Goal: Transaction & Acquisition: Purchase product/service

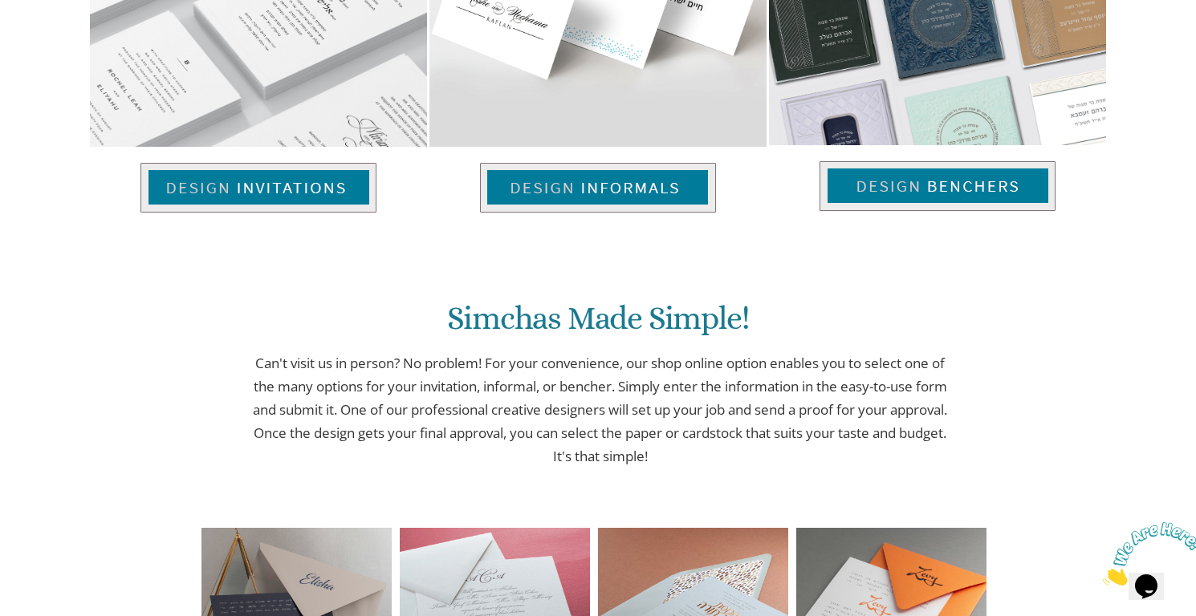
scroll to position [1192, 0]
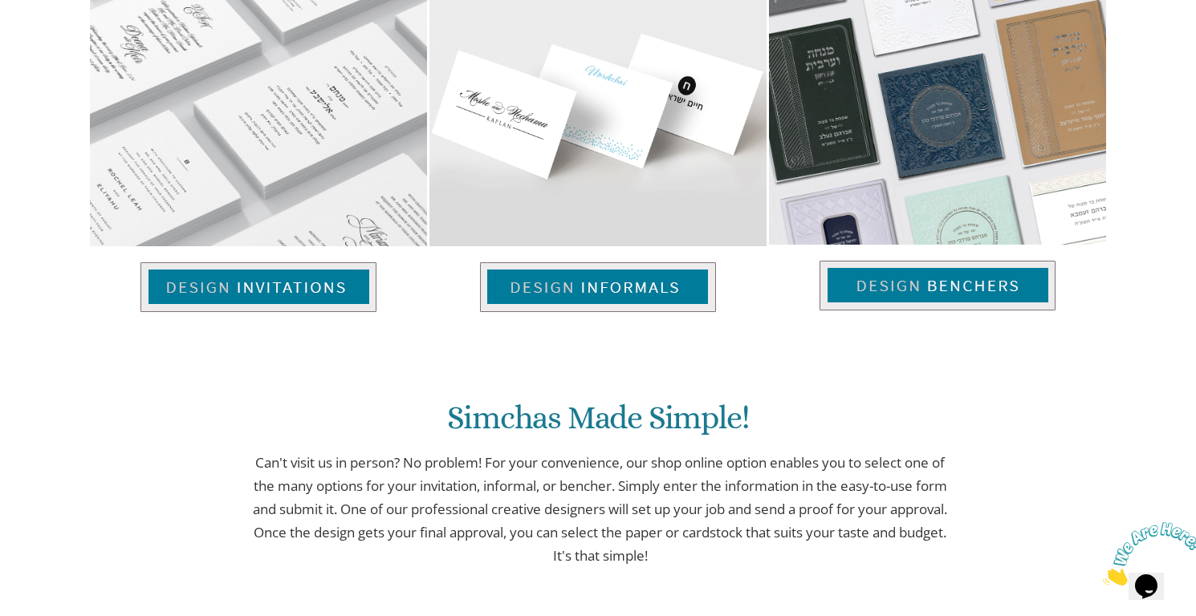
click at [292, 297] on img at bounding box center [258, 287] width 236 height 50
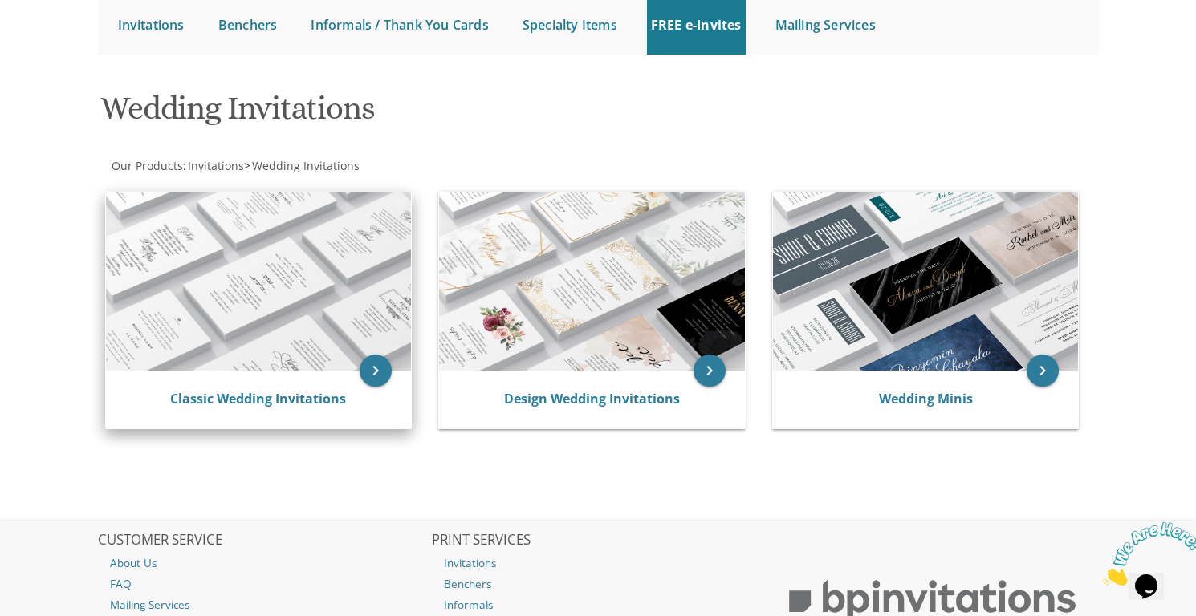
scroll to position [168, 0]
click at [292, 297] on img at bounding box center [259, 281] width 306 height 178
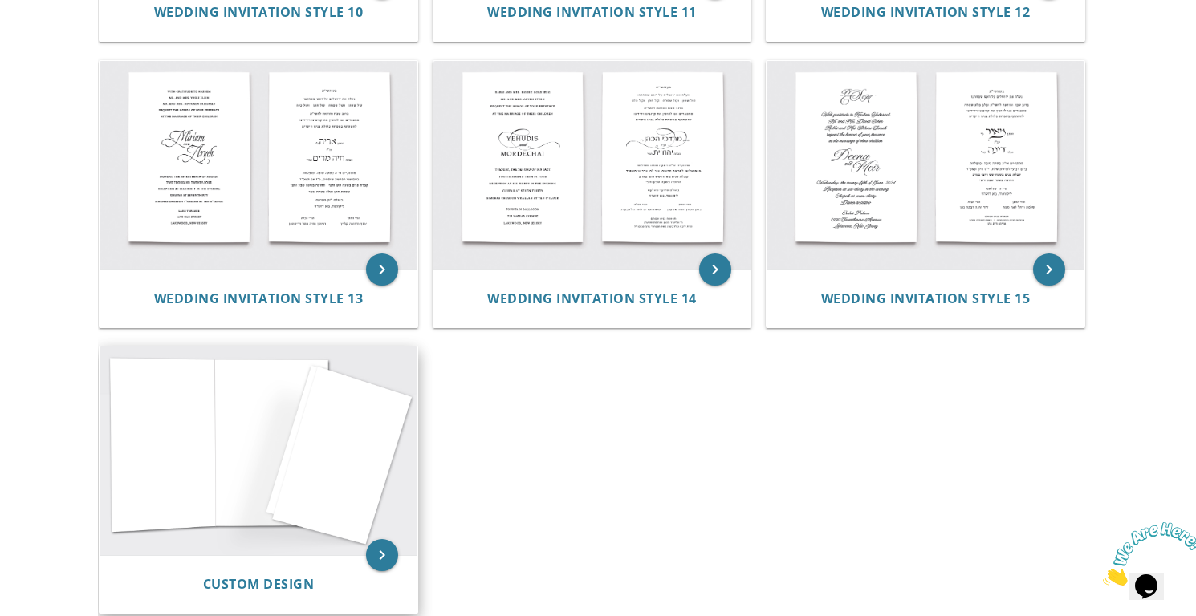
scroll to position [1436, 0]
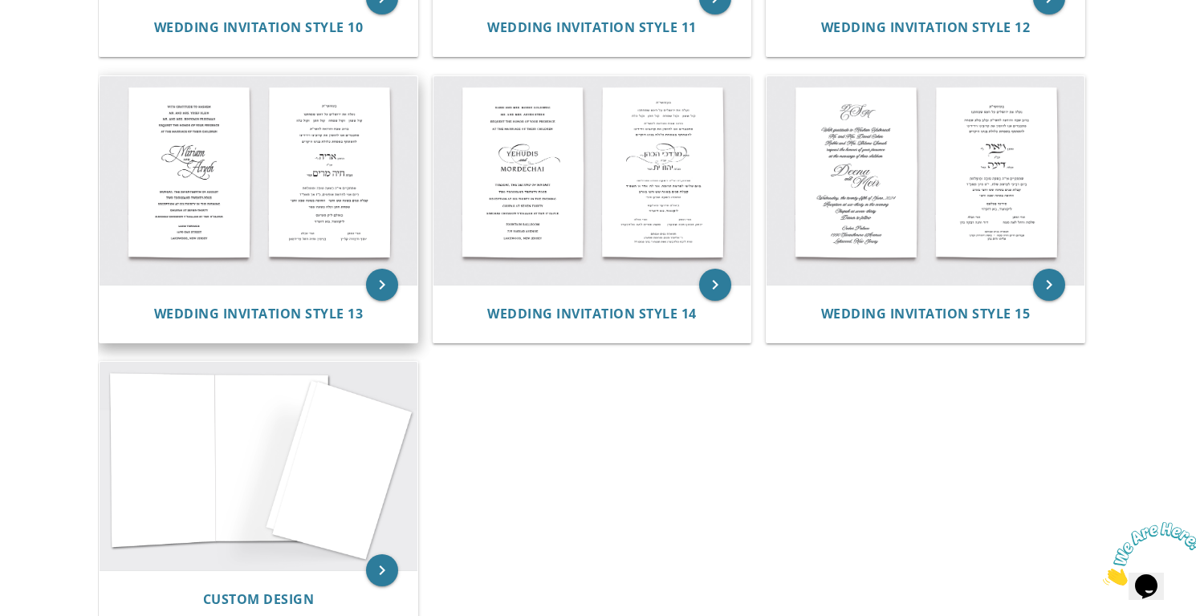
click at [328, 207] on img at bounding box center [259, 180] width 318 height 209
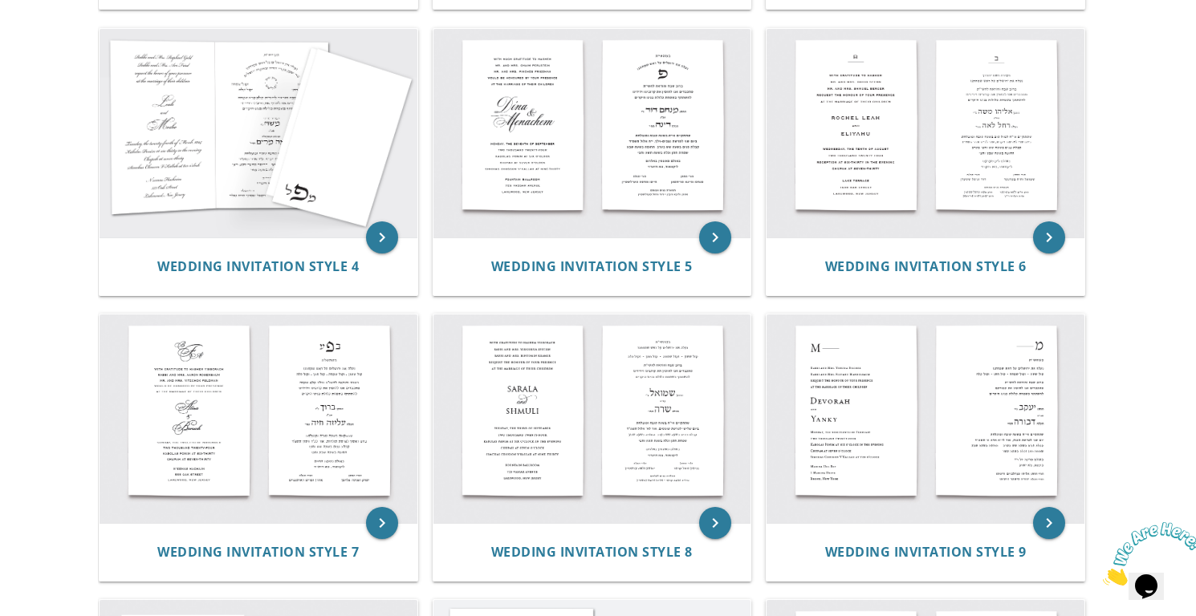
scroll to position [616, 0]
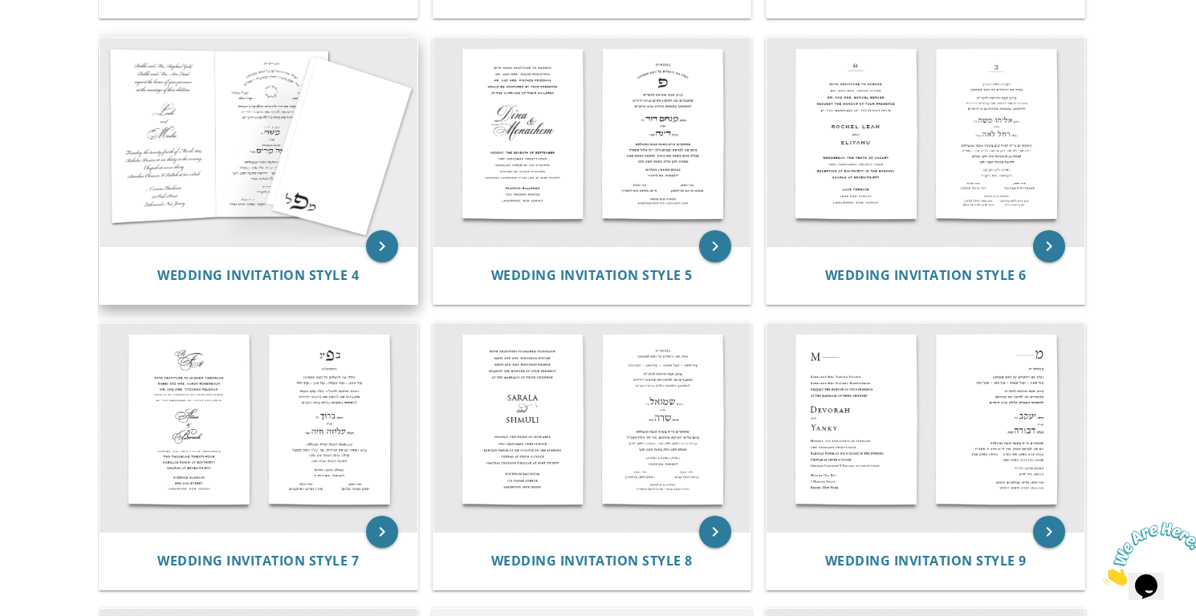
click at [303, 200] on img at bounding box center [259, 142] width 318 height 209
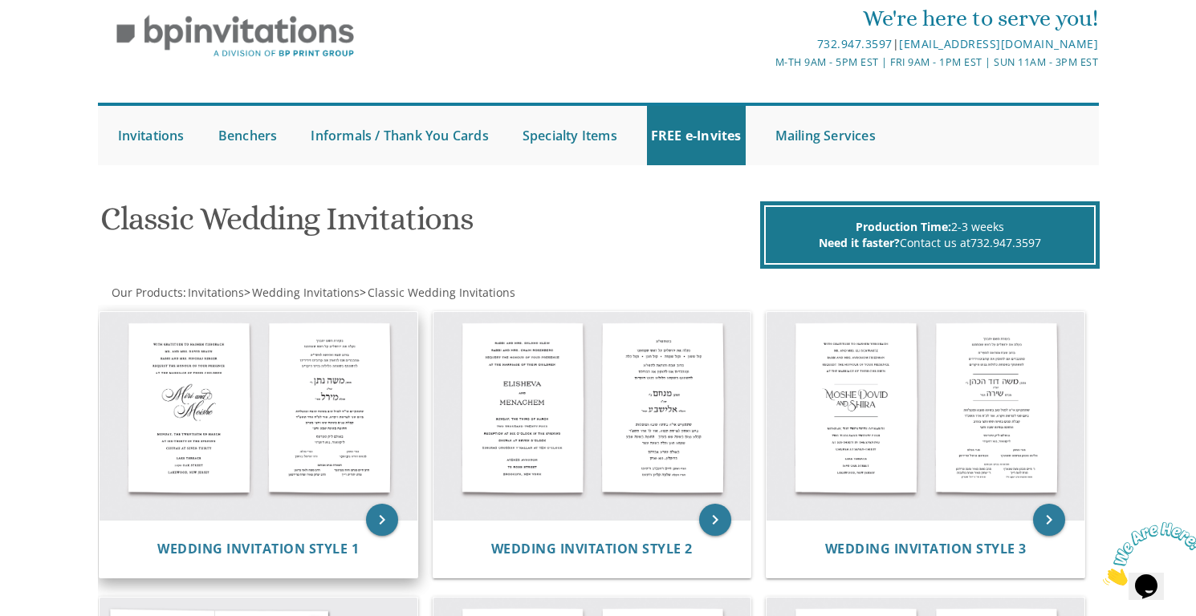
scroll to position [59, 0]
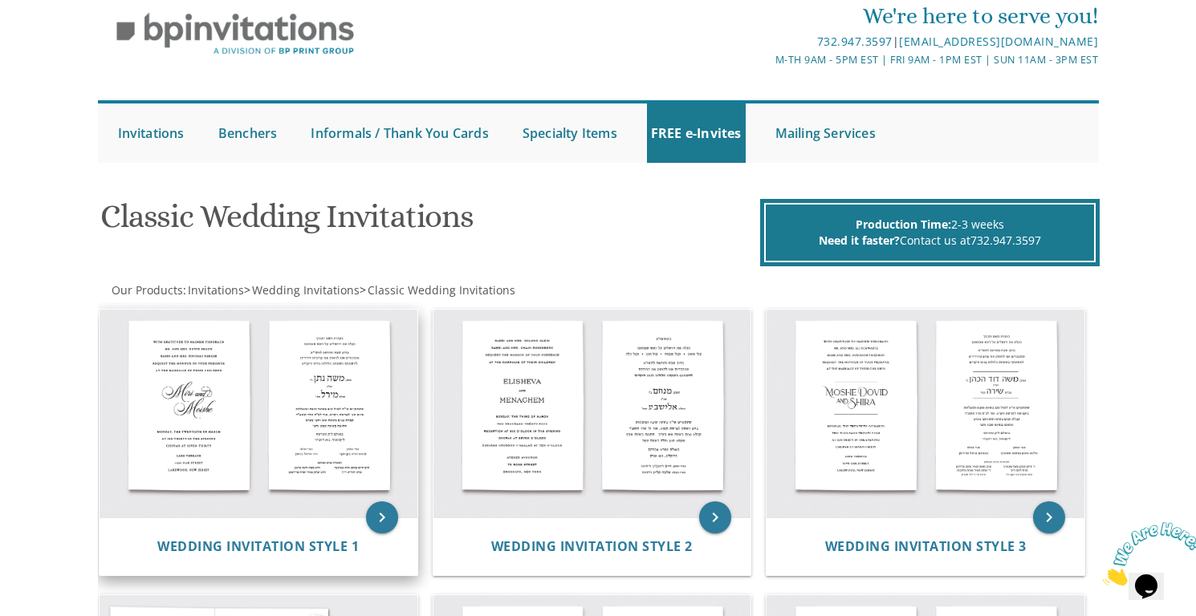
click at [291, 440] on img at bounding box center [259, 414] width 318 height 209
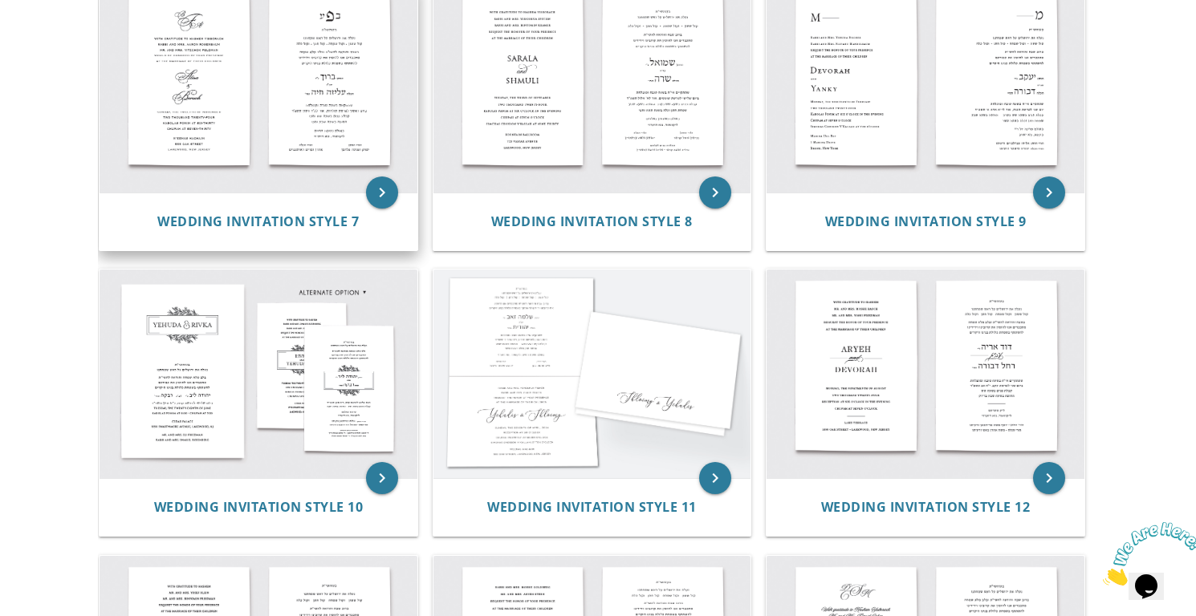
scroll to position [957, 0]
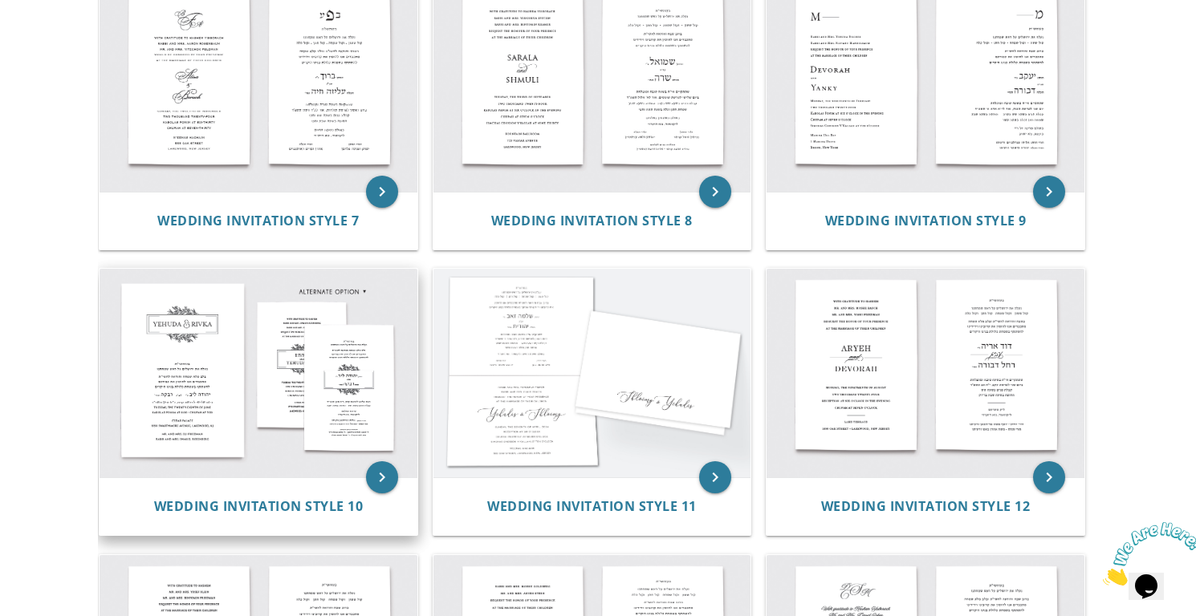
click at [270, 349] on img at bounding box center [259, 373] width 318 height 209
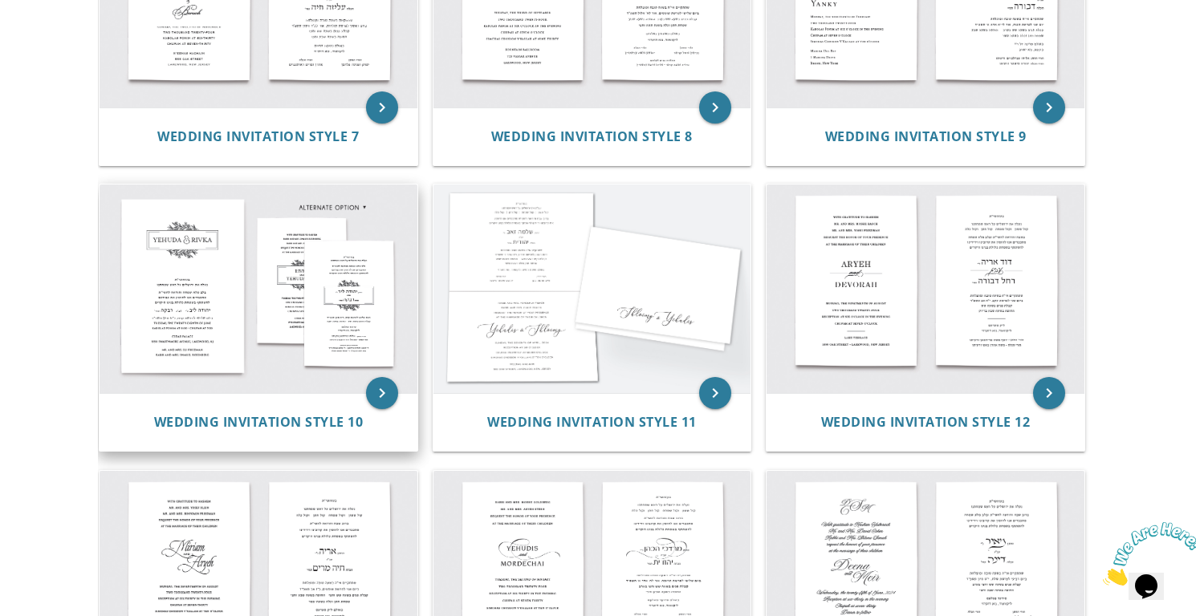
scroll to position [1048, 0]
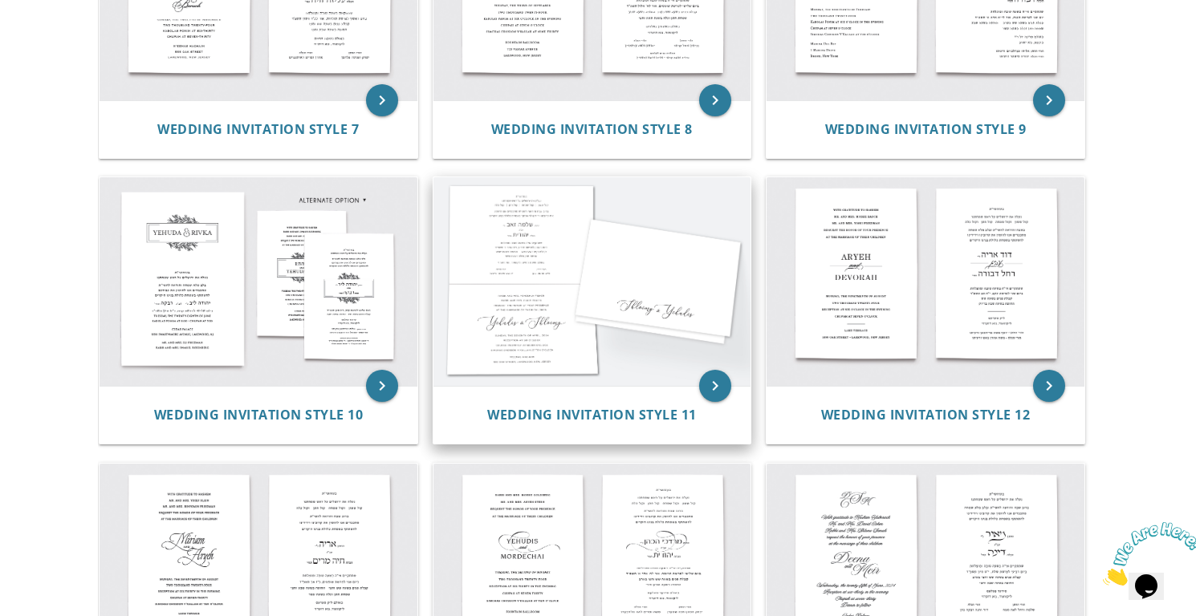
click at [482, 282] on img at bounding box center [592, 281] width 318 height 209
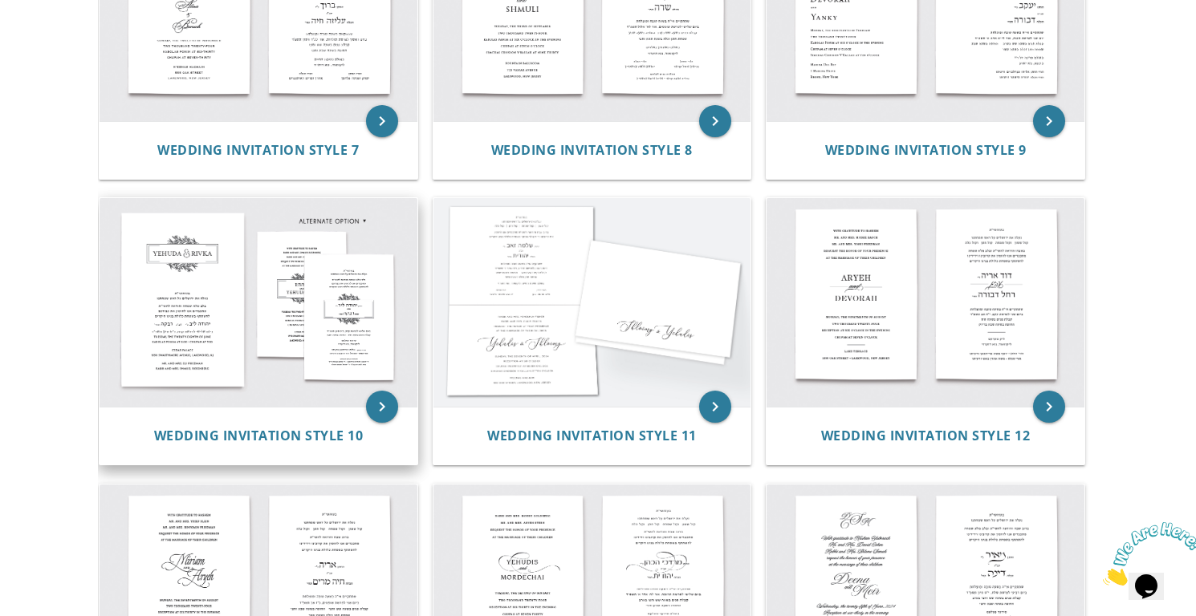
scroll to position [1017, 0]
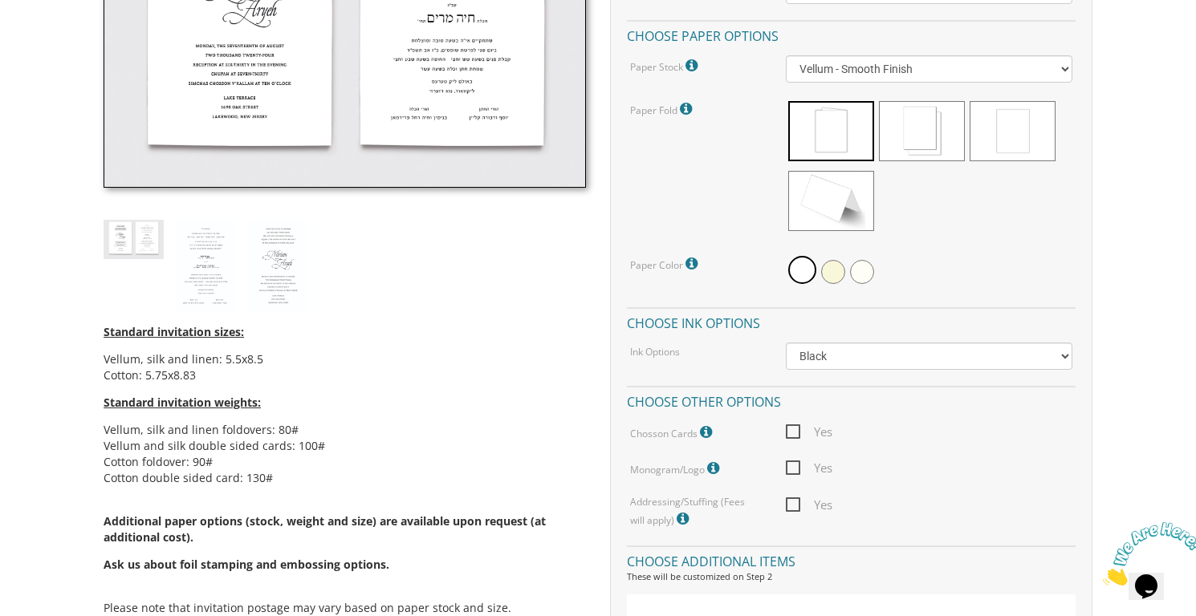
scroll to position [613, 0]
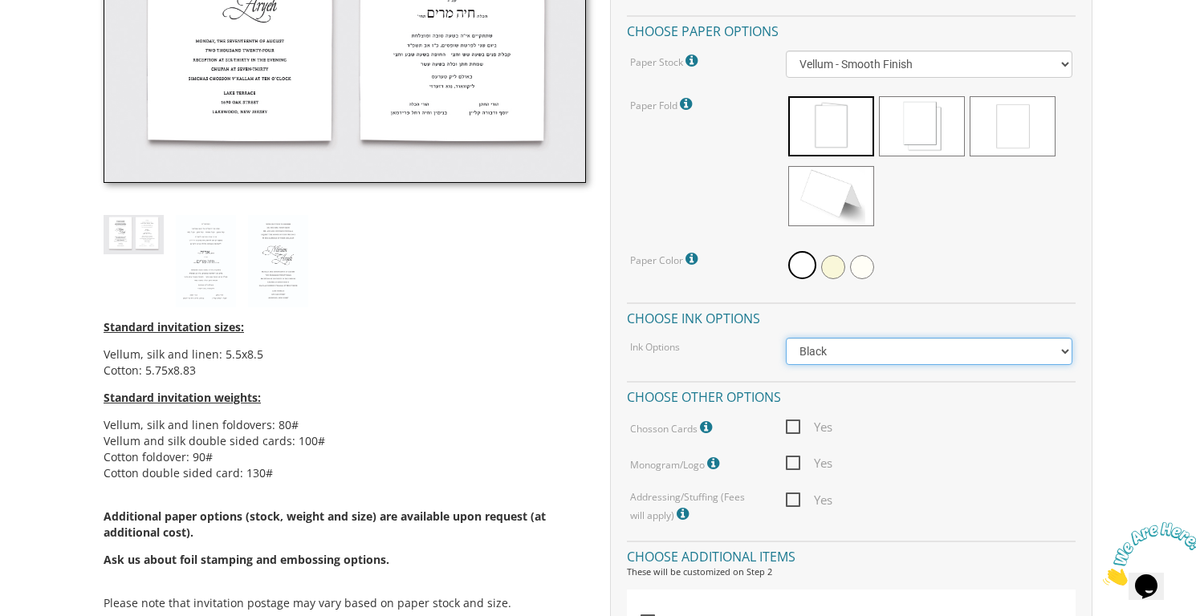
select select "Black + One Color"
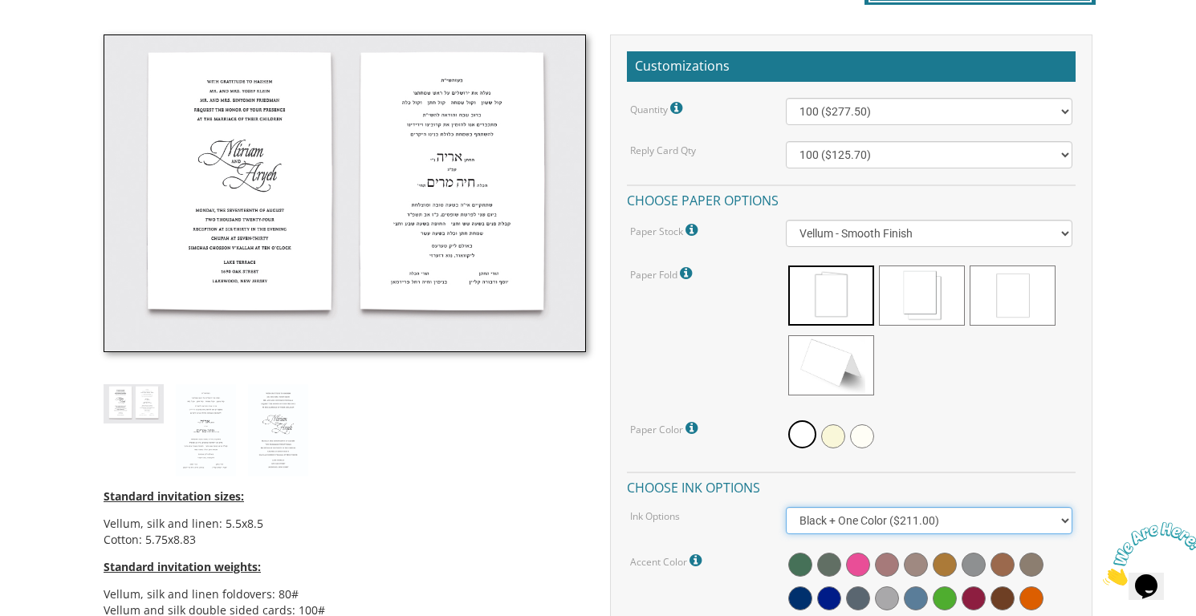
scroll to position [443, 0]
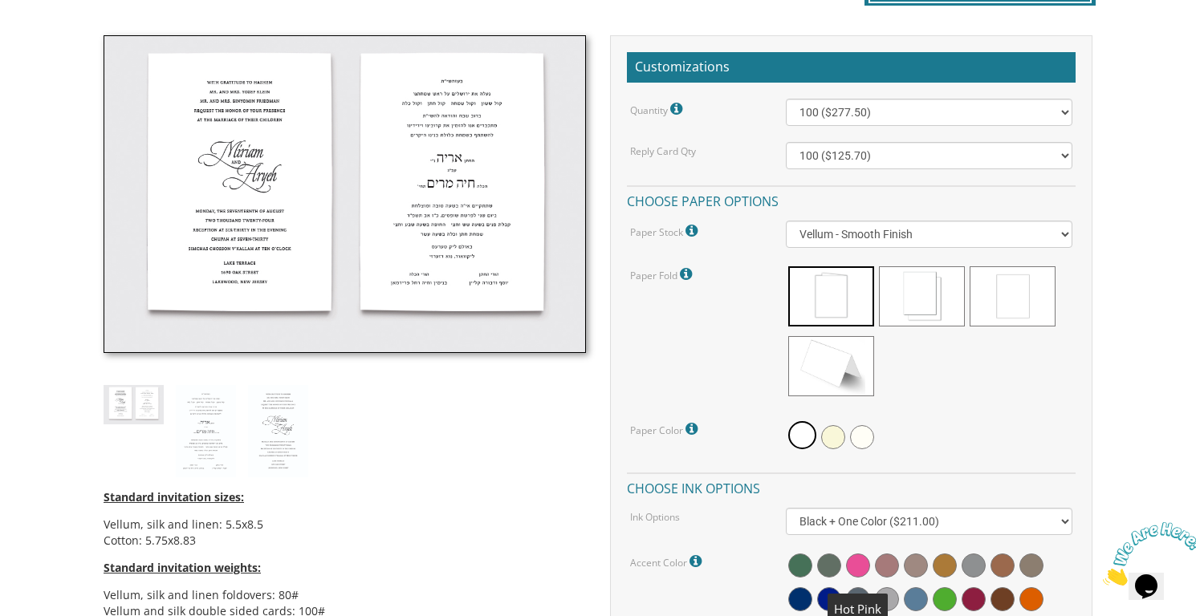
click at [854, 563] on span at bounding box center [858, 566] width 24 height 24
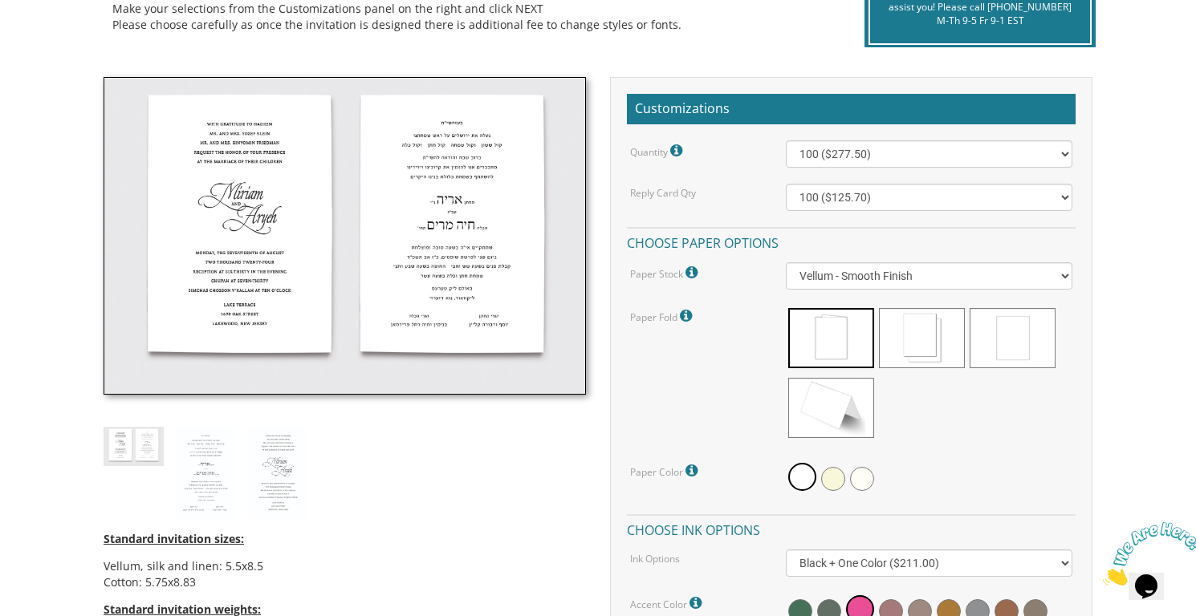
scroll to position [401, 0]
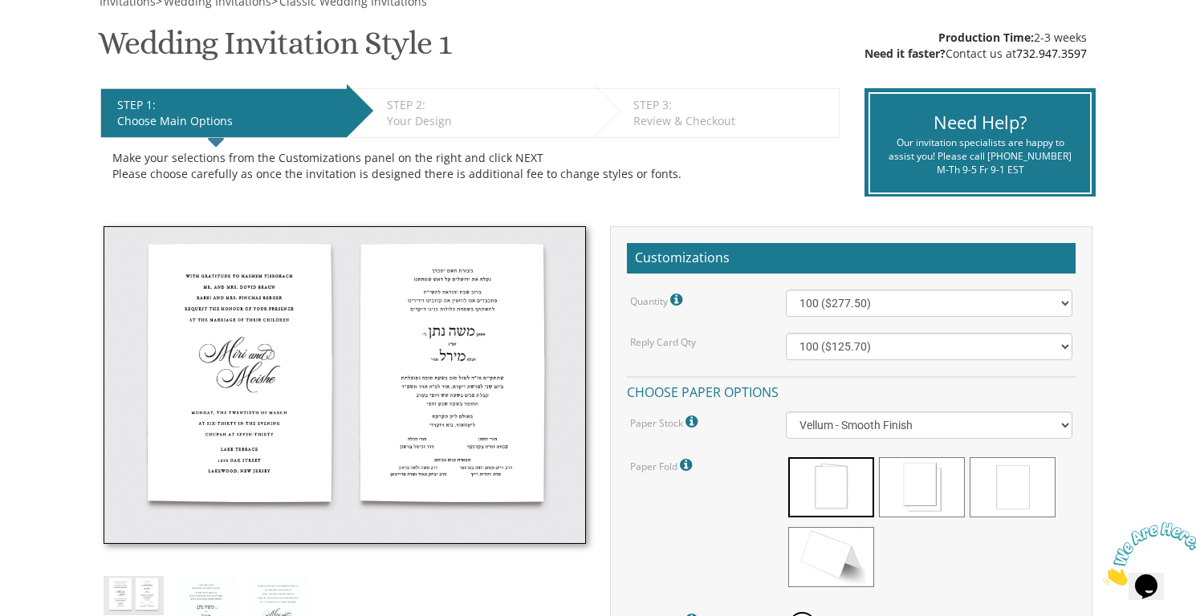
scroll to position [254, 0]
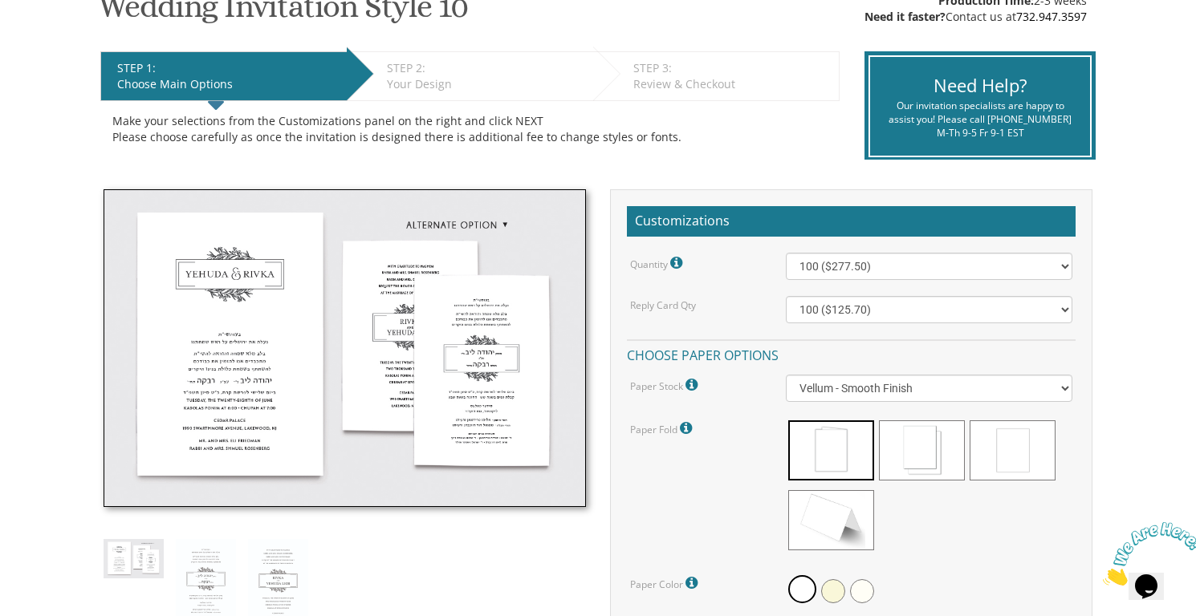
scroll to position [295, 0]
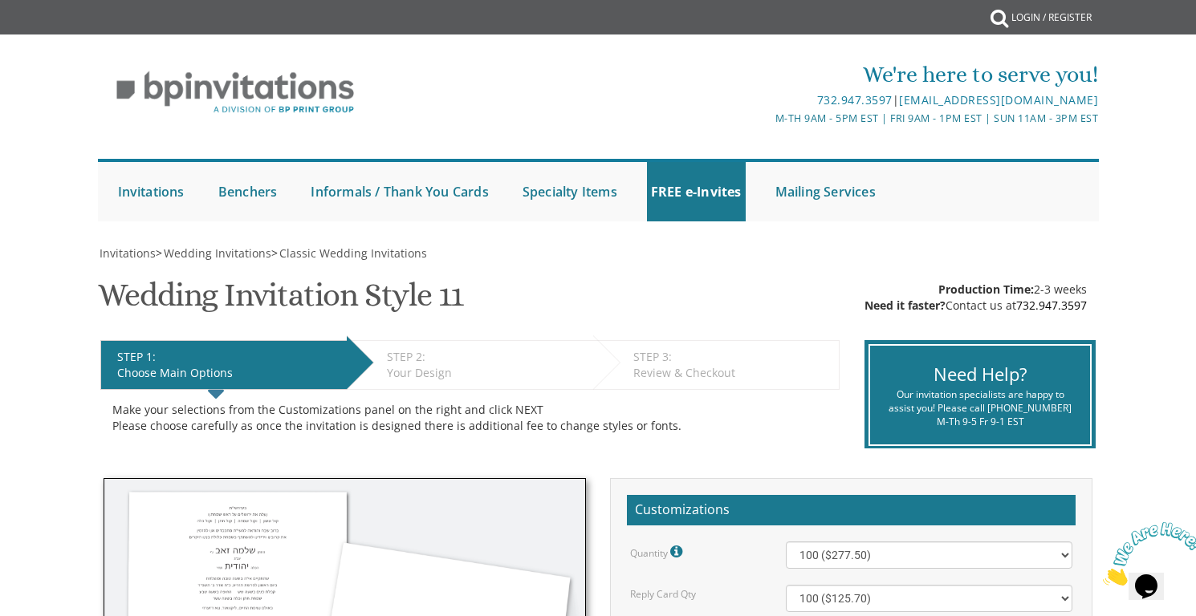
scroll to position [8, 0]
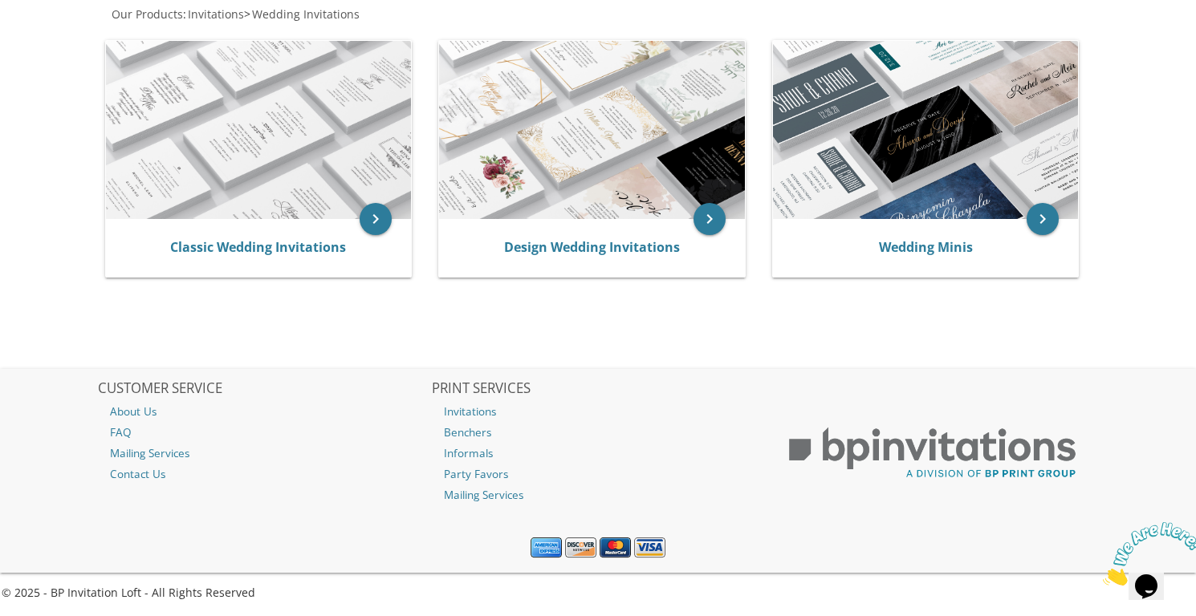
scroll to position [318, 0]
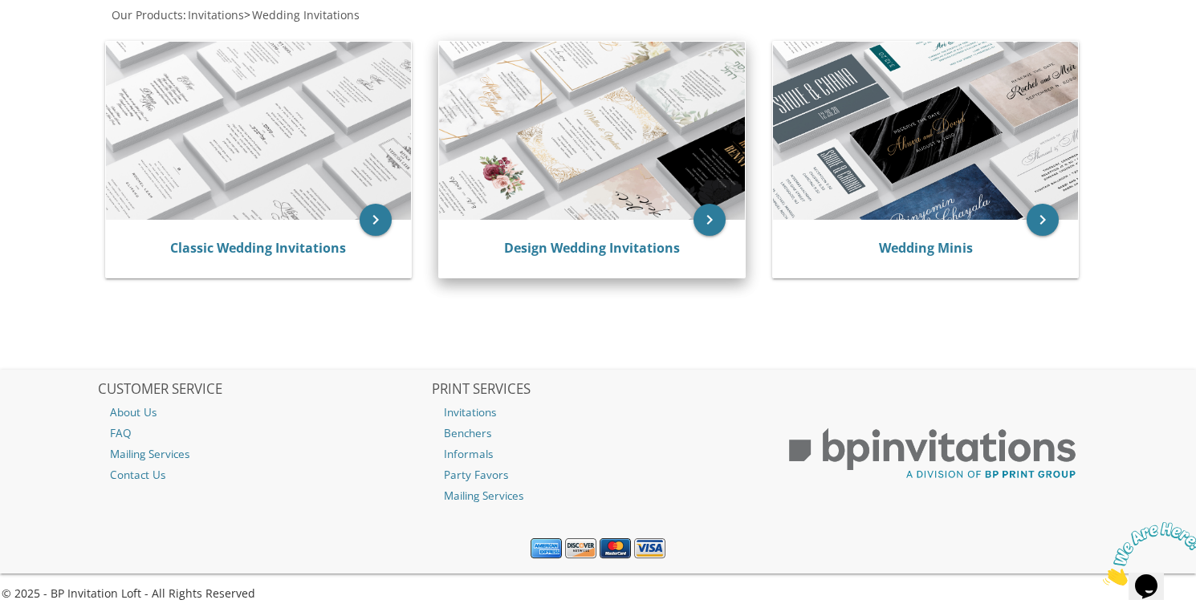
click at [661, 185] on img at bounding box center [592, 131] width 306 height 178
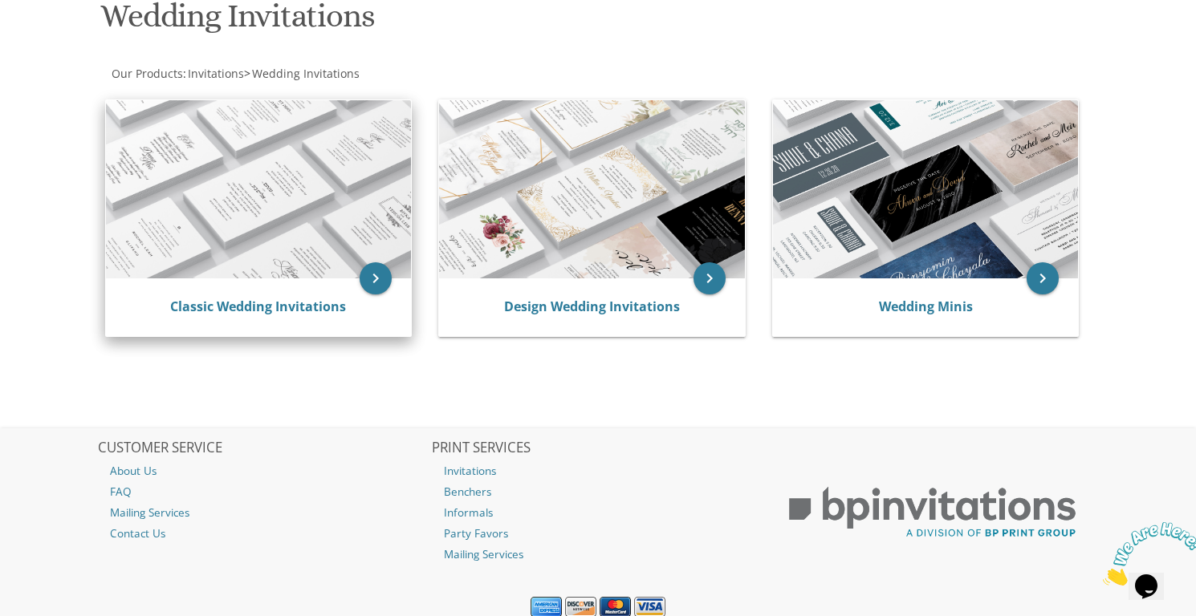
scroll to position [252, 0]
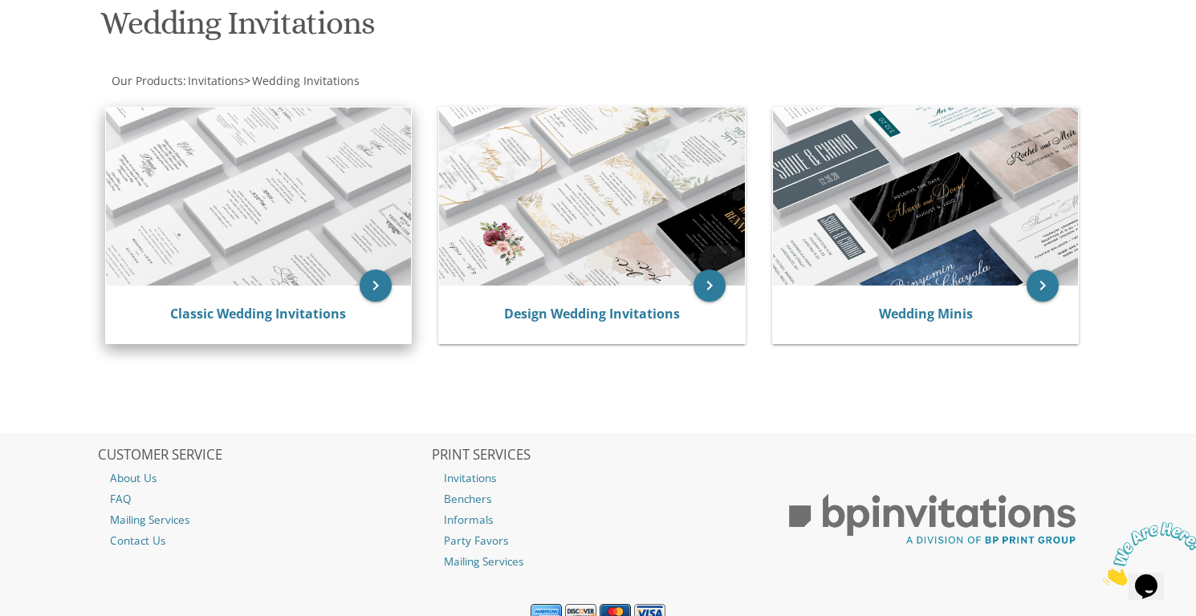
click at [342, 232] on img at bounding box center [259, 197] width 306 height 178
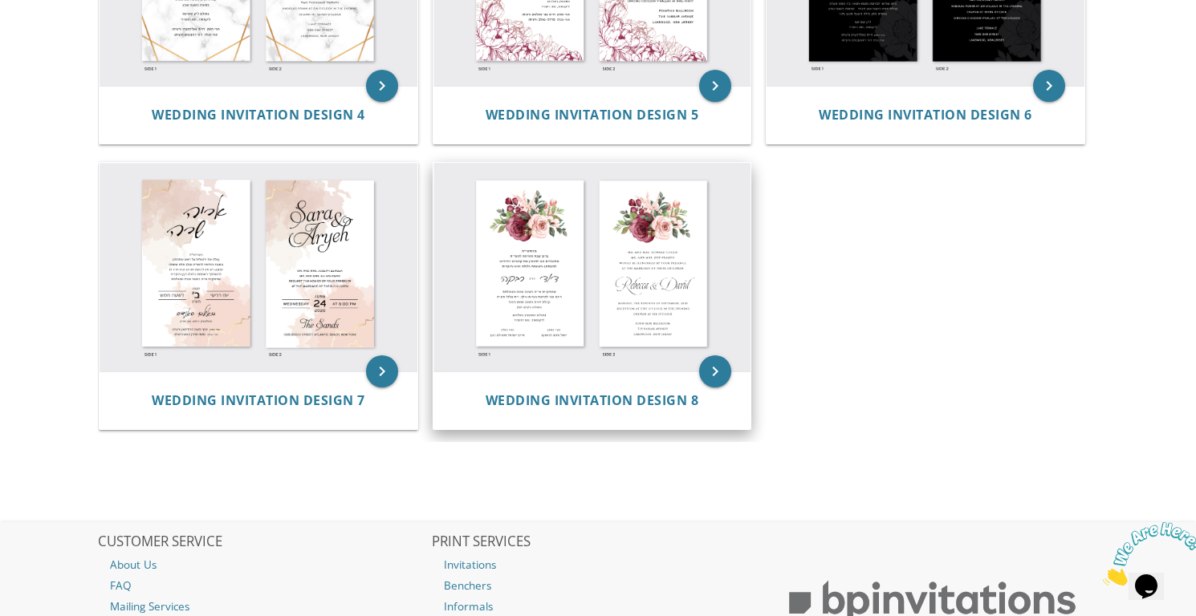
scroll to position [712, 0]
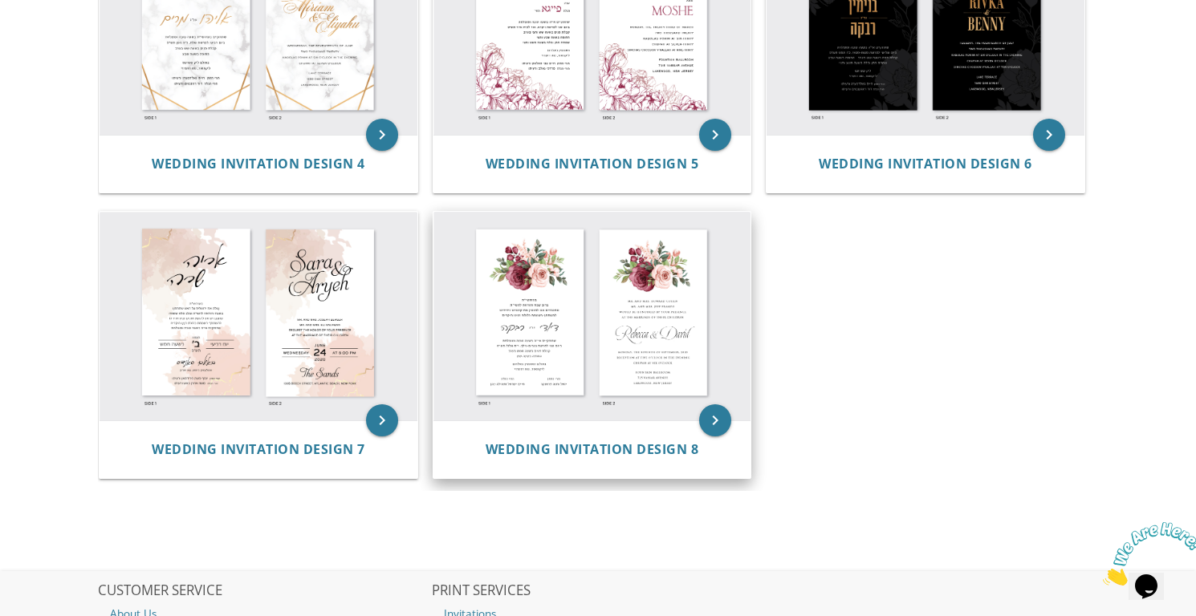
click at [591, 350] on img at bounding box center [592, 316] width 318 height 209
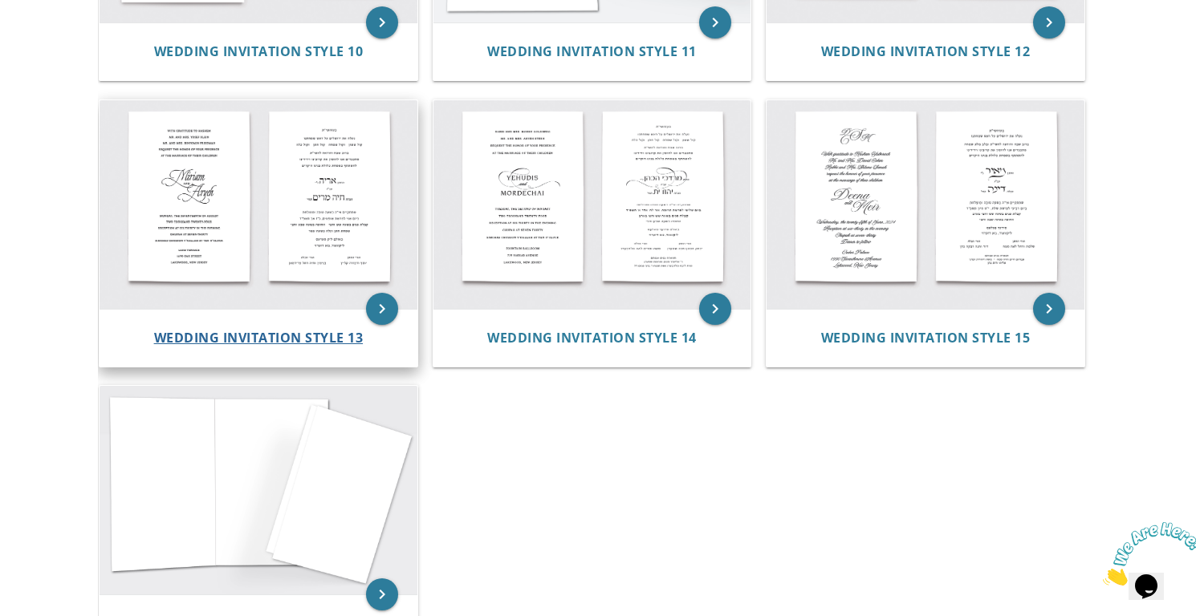
scroll to position [1416, 0]
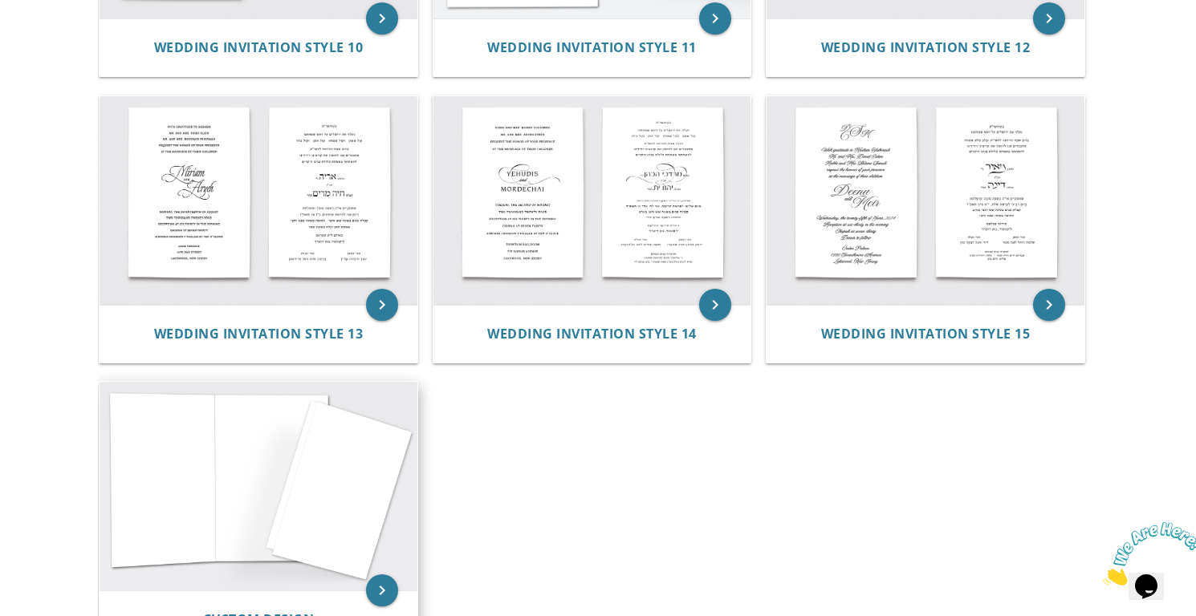
click at [318, 468] on img at bounding box center [259, 486] width 318 height 209
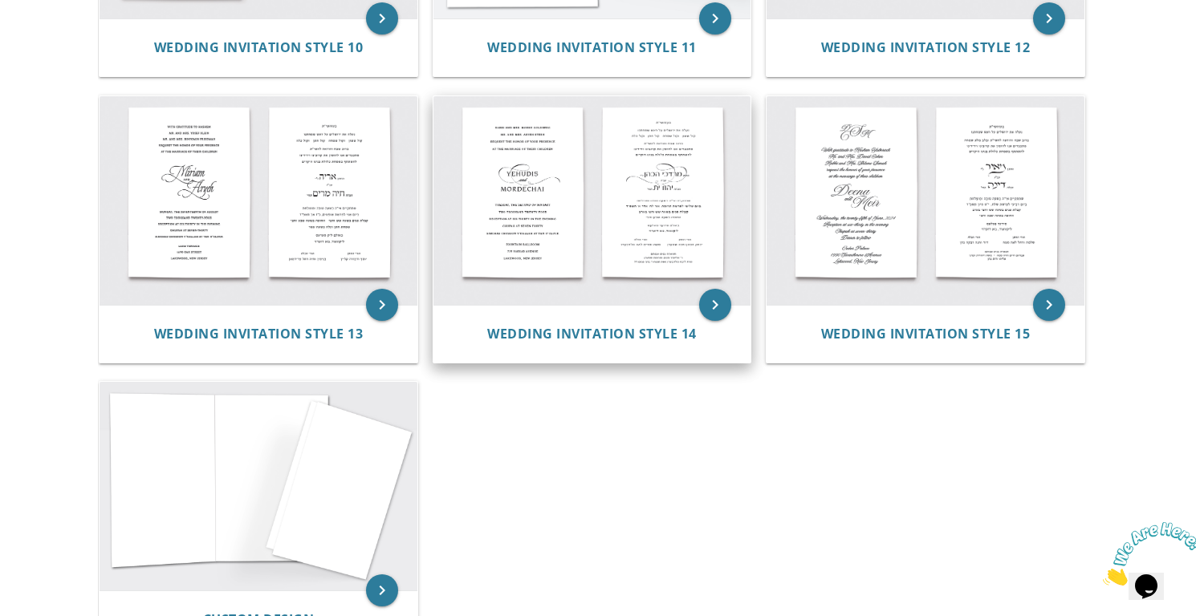
click at [597, 230] on img at bounding box center [592, 200] width 318 height 209
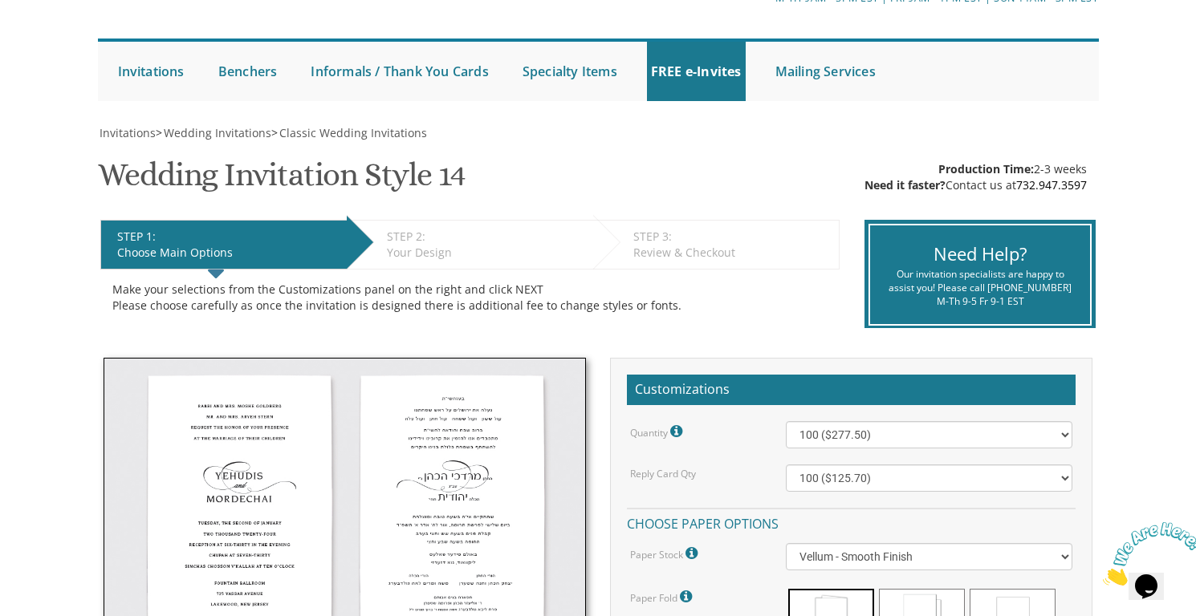
scroll to position [7, 0]
